Goal: Navigation & Orientation: Find specific page/section

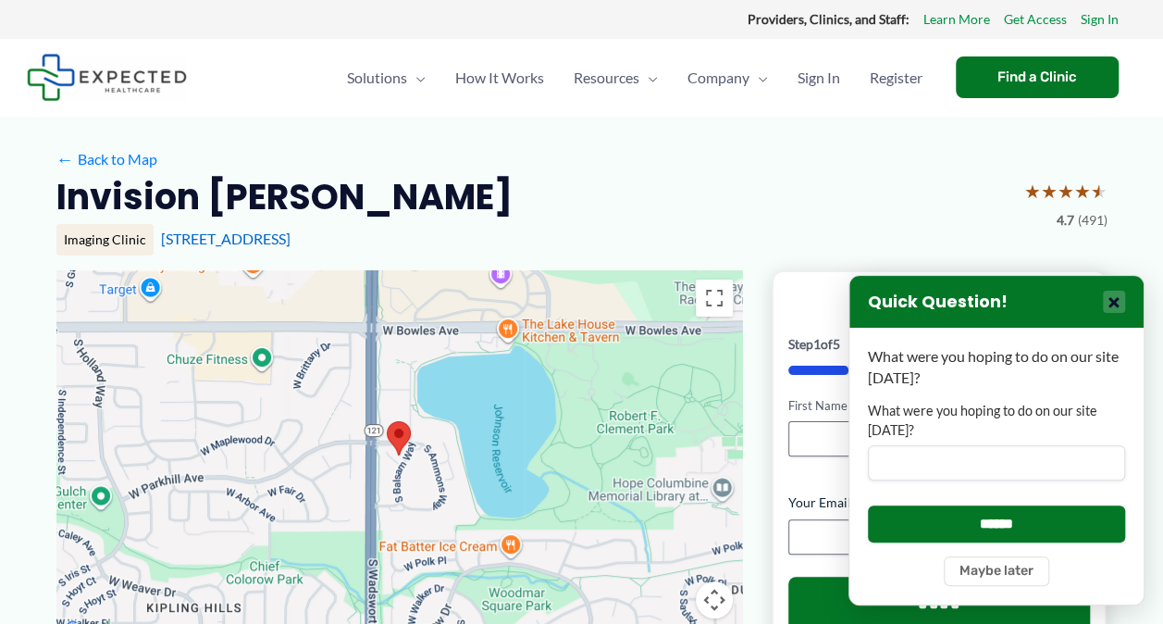
click at [1115, 298] on button "×" at bounding box center [1114, 302] width 22 height 22
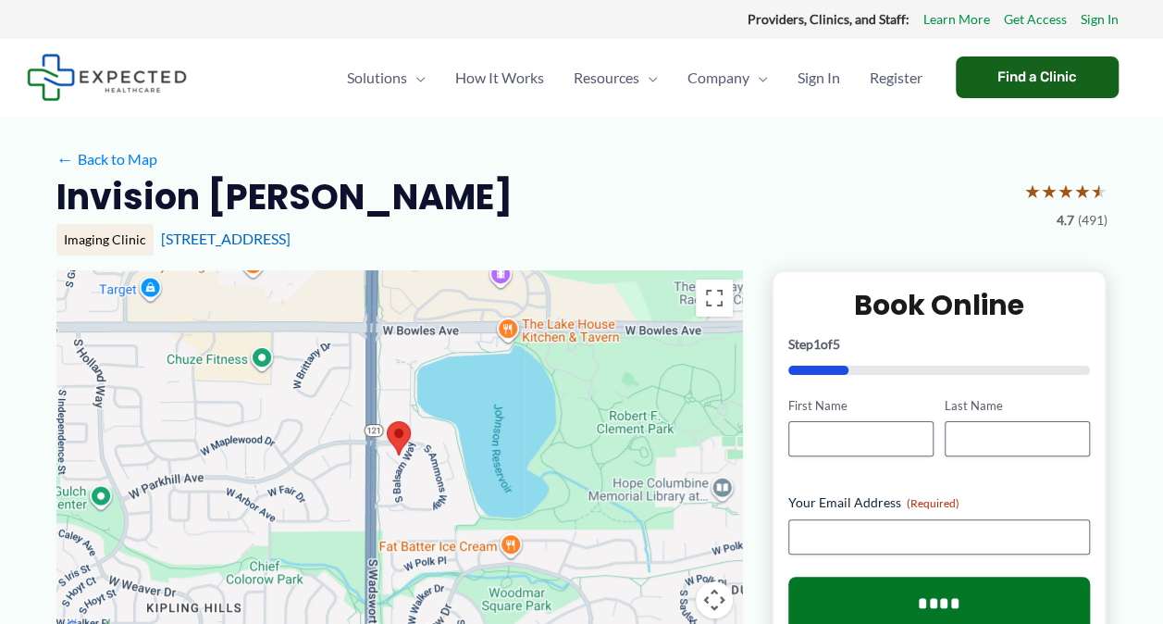
click at [1024, 68] on div "Find a Clinic" at bounding box center [1037, 77] width 163 height 42
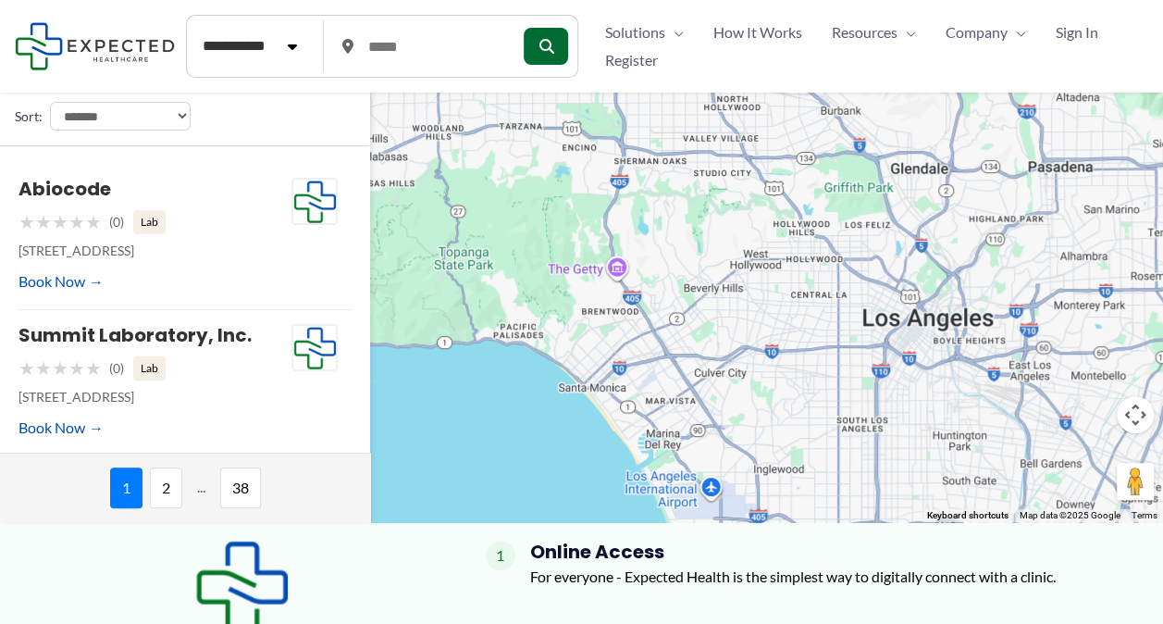
scroll to position [485, 0]
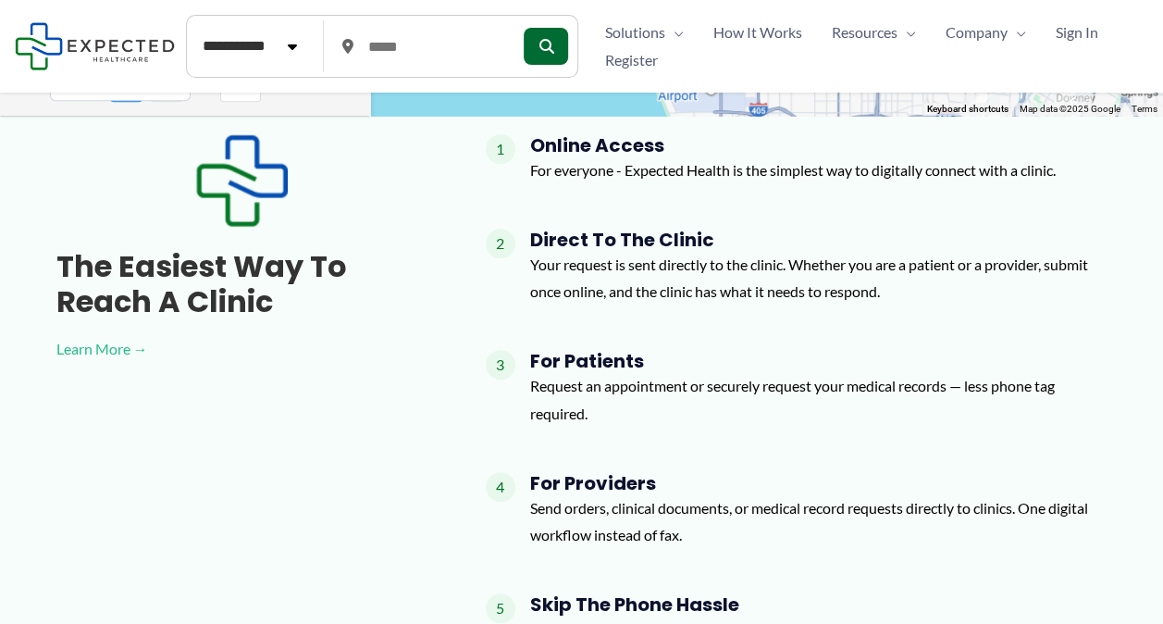
click at [118, 347] on link "Learn More →" at bounding box center [241, 349] width 370 height 28
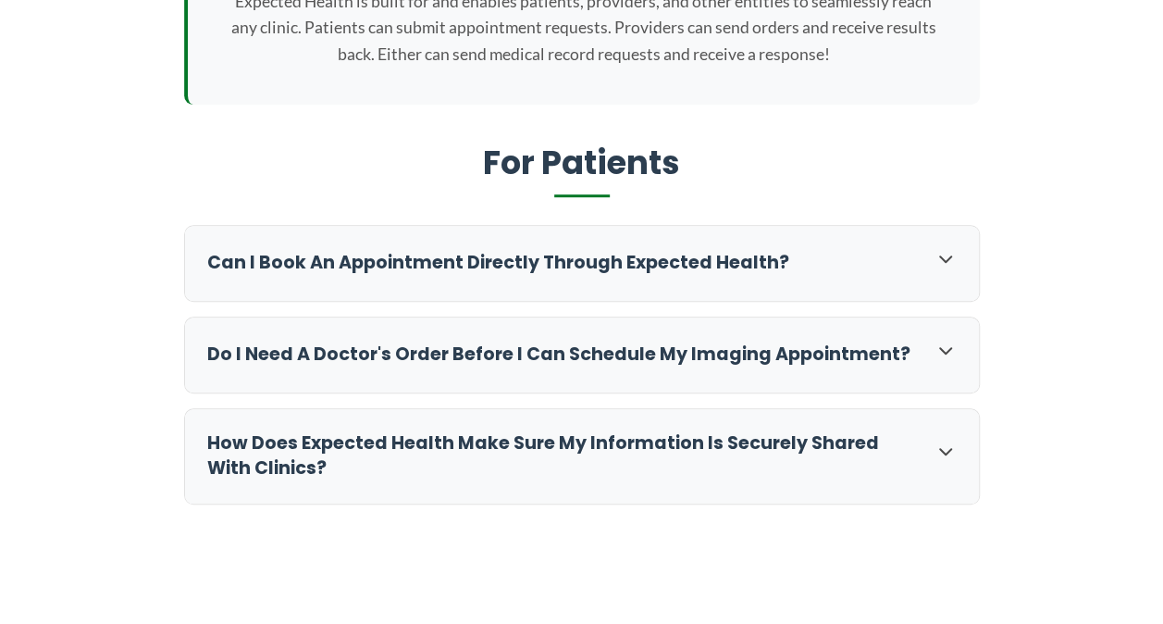
scroll to position [520, 0]
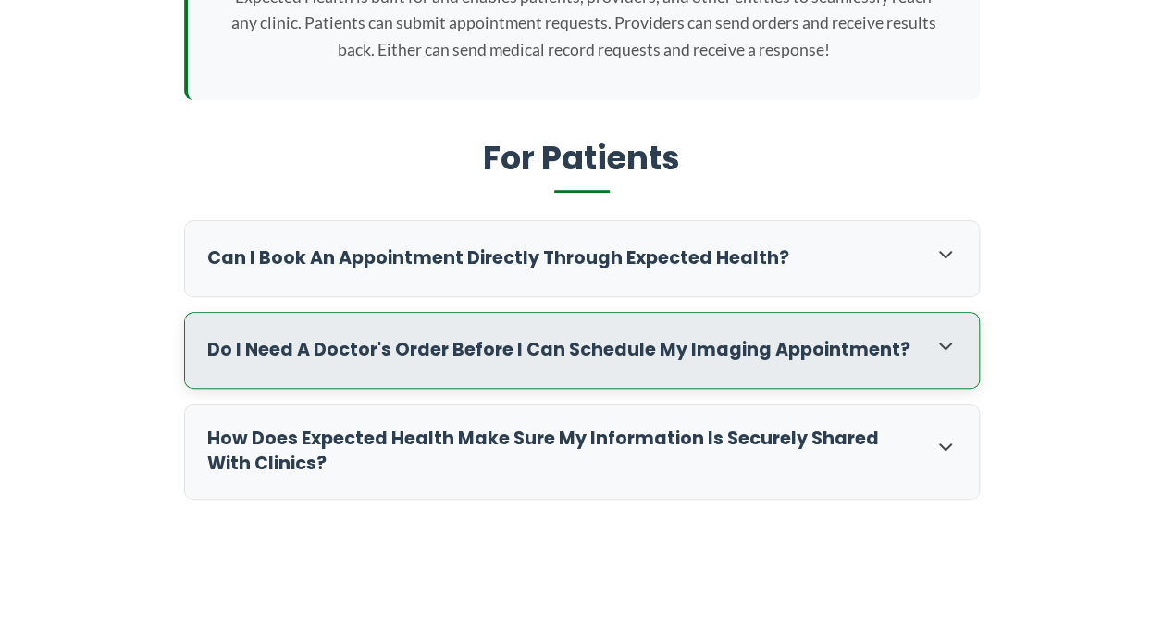
click at [948, 346] on icon at bounding box center [945, 346] width 11 height 6
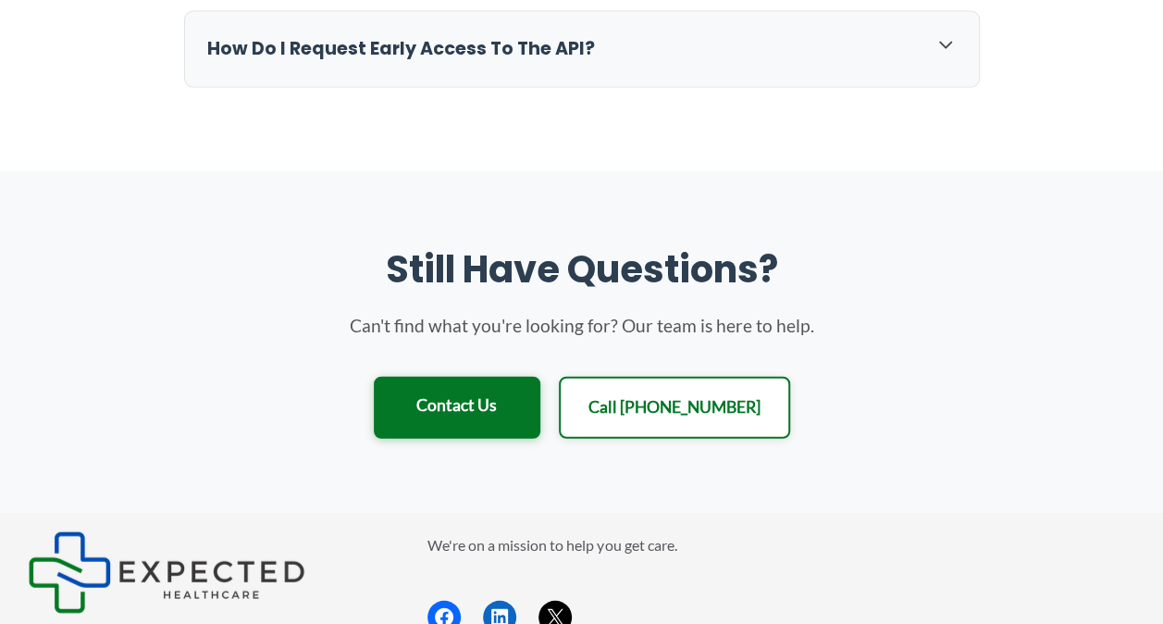
scroll to position [2086, 0]
